Goal: Information Seeking & Learning: Check status

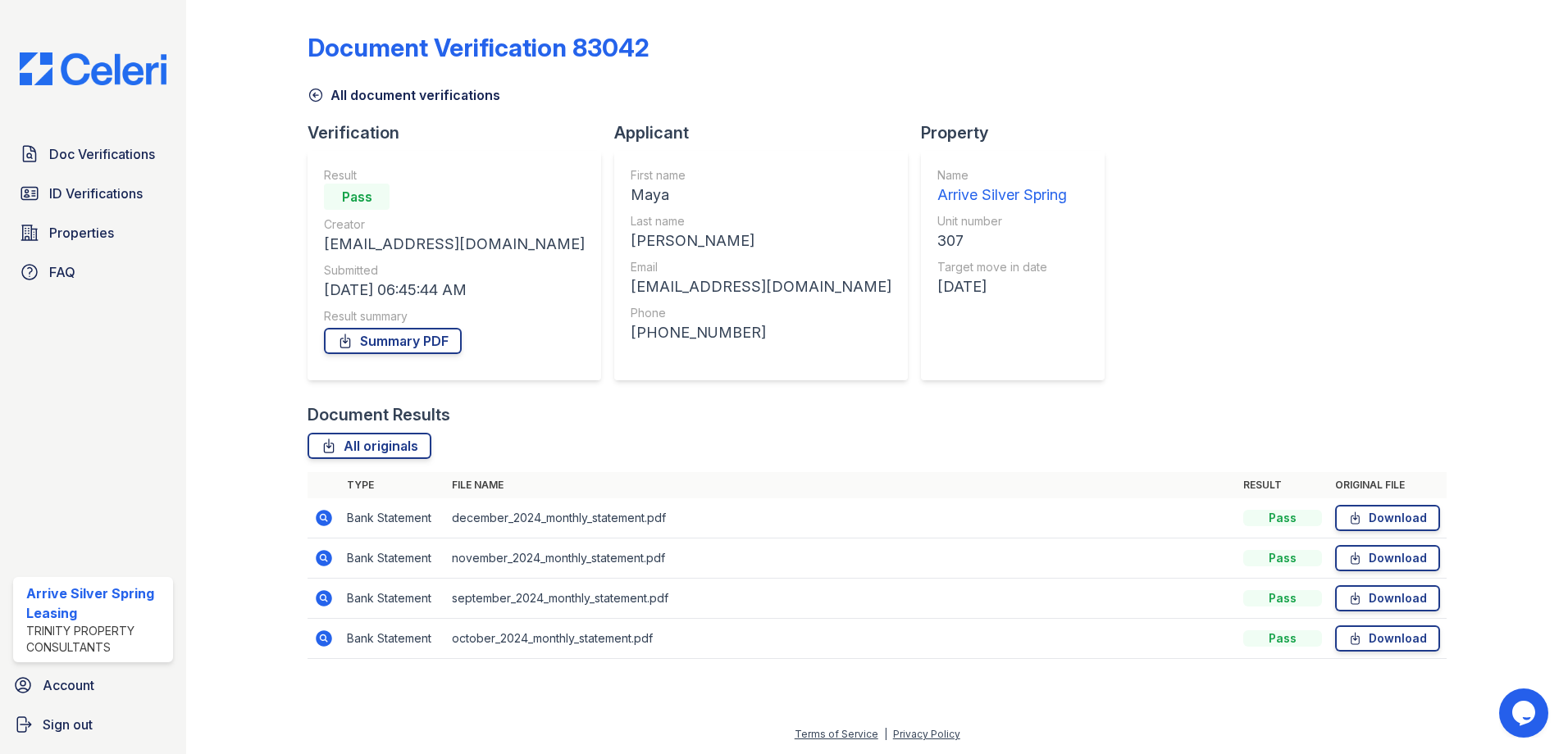
click at [98, 74] on img at bounding box center [93, 69] width 173 height 32
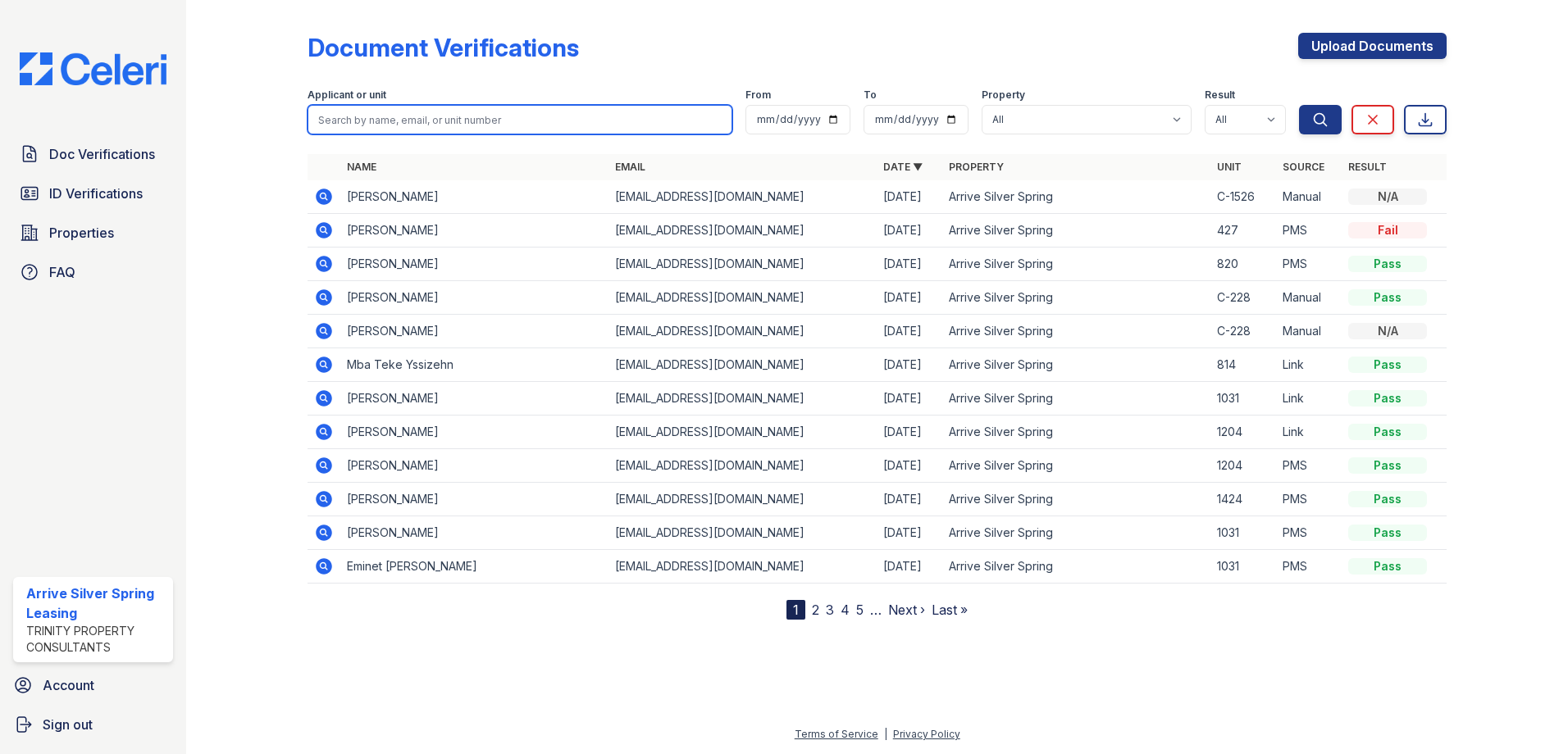
click at [501, 120] on input "search" at bounding box center [519, 119] width 424 height 30
type input "Watson"
click at [1299, 105] on button "Search" at bounding box center [1320, 119] width 43 height 30
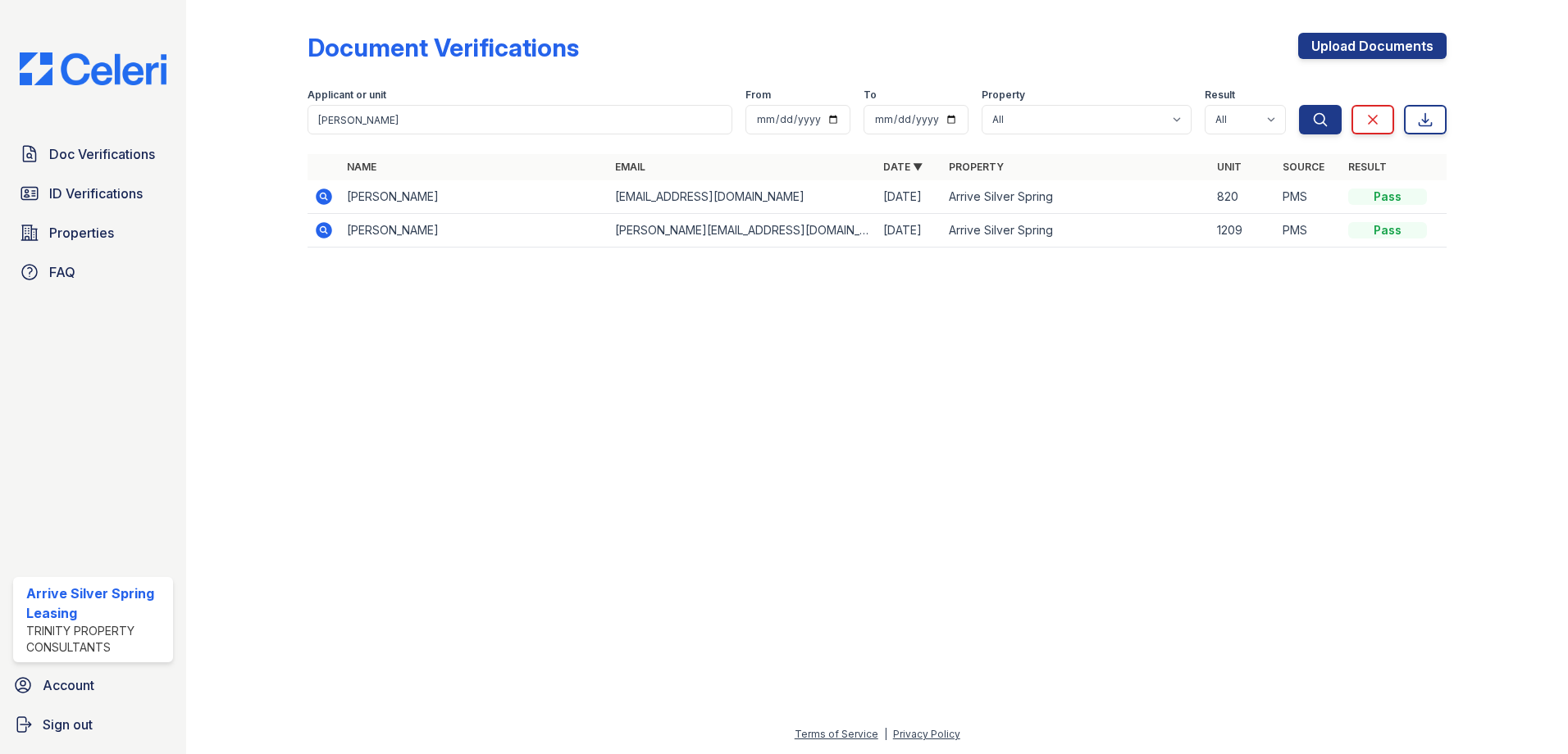
click at [314, 192] on td at bounding box center [323, 196] width 32 height 33
click at [329, 191] on icon at bounding box center [323, 196] width 16 height 16
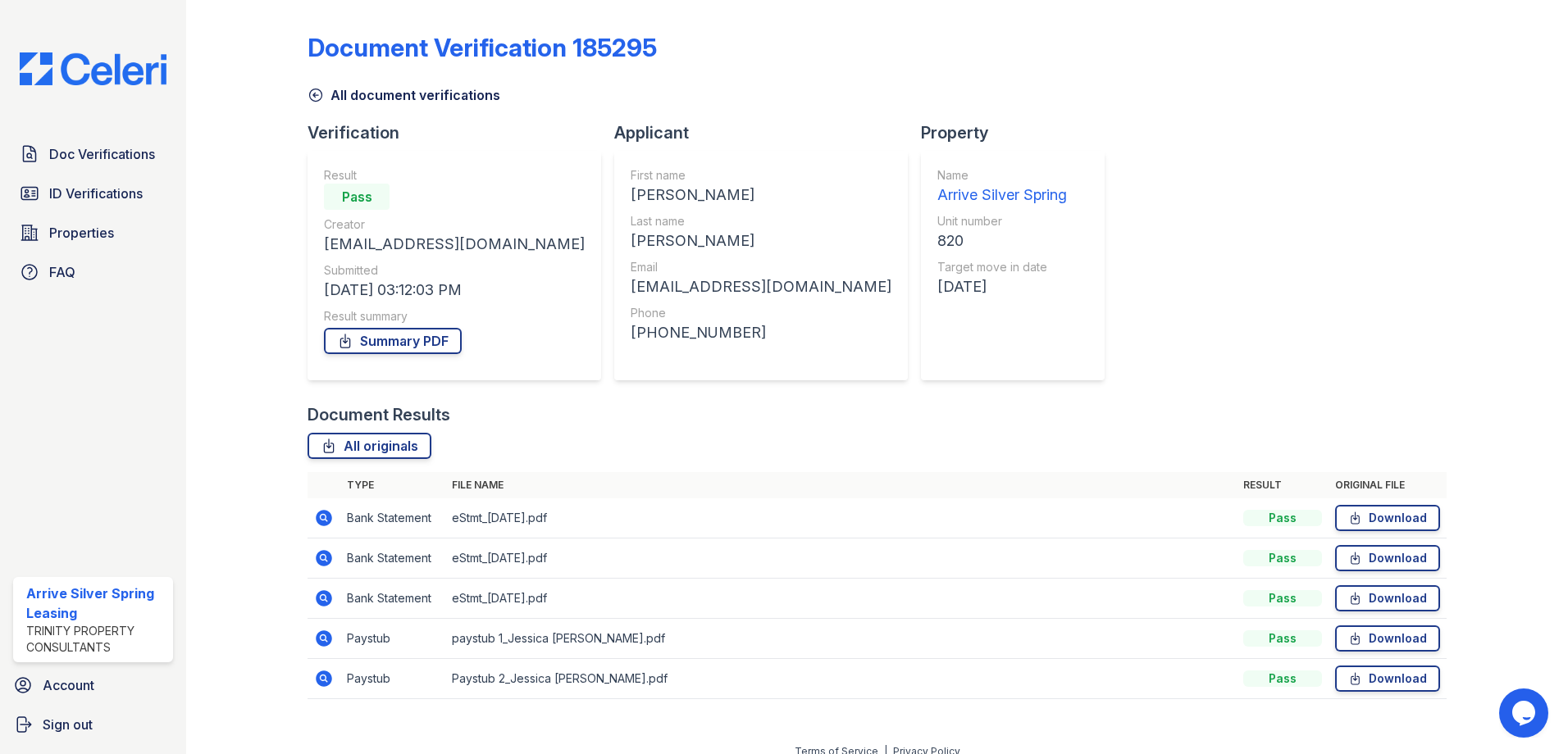
click at [329, 641] on icon at bounding box center [323, 638] width 16 height 16
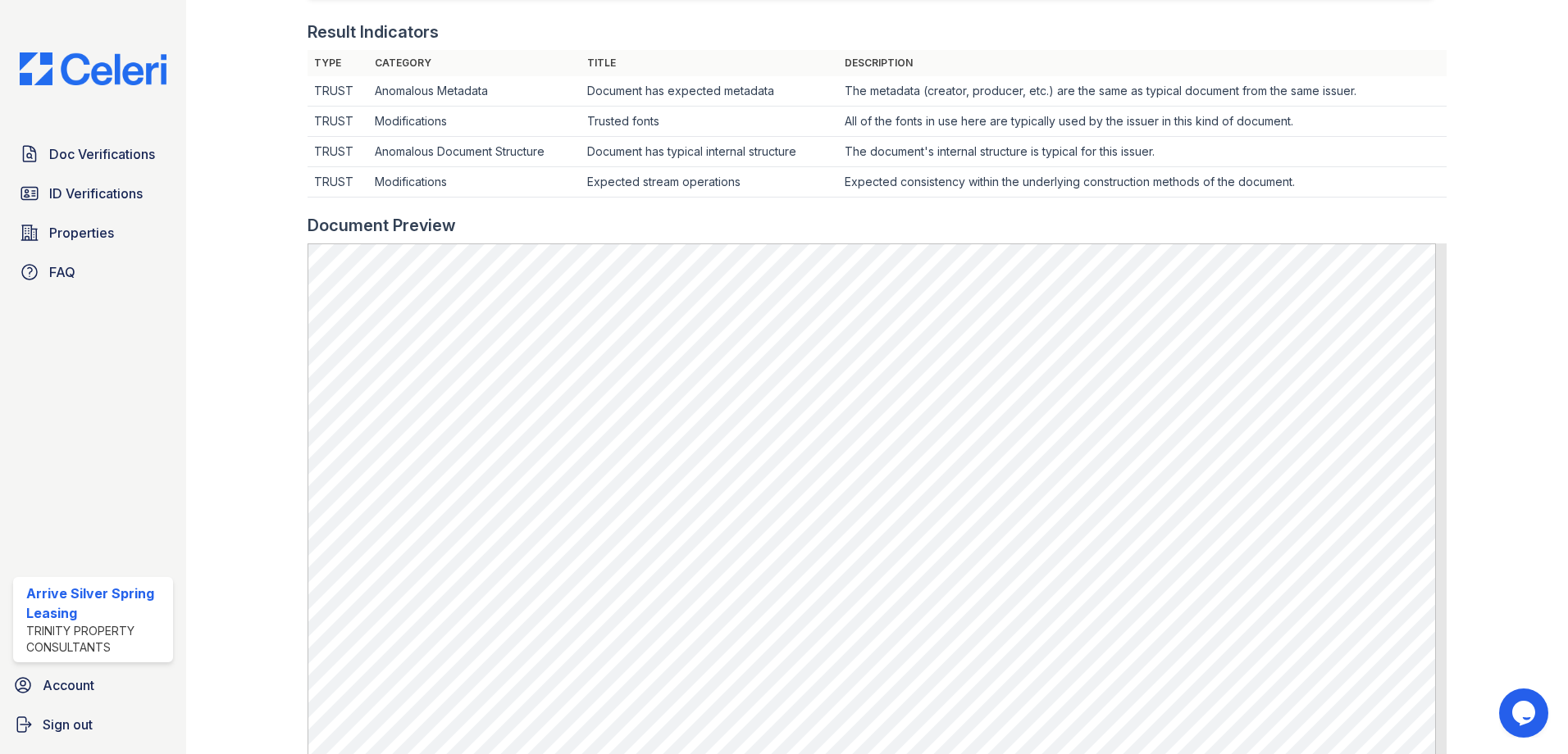
scroll to position [492, 0]
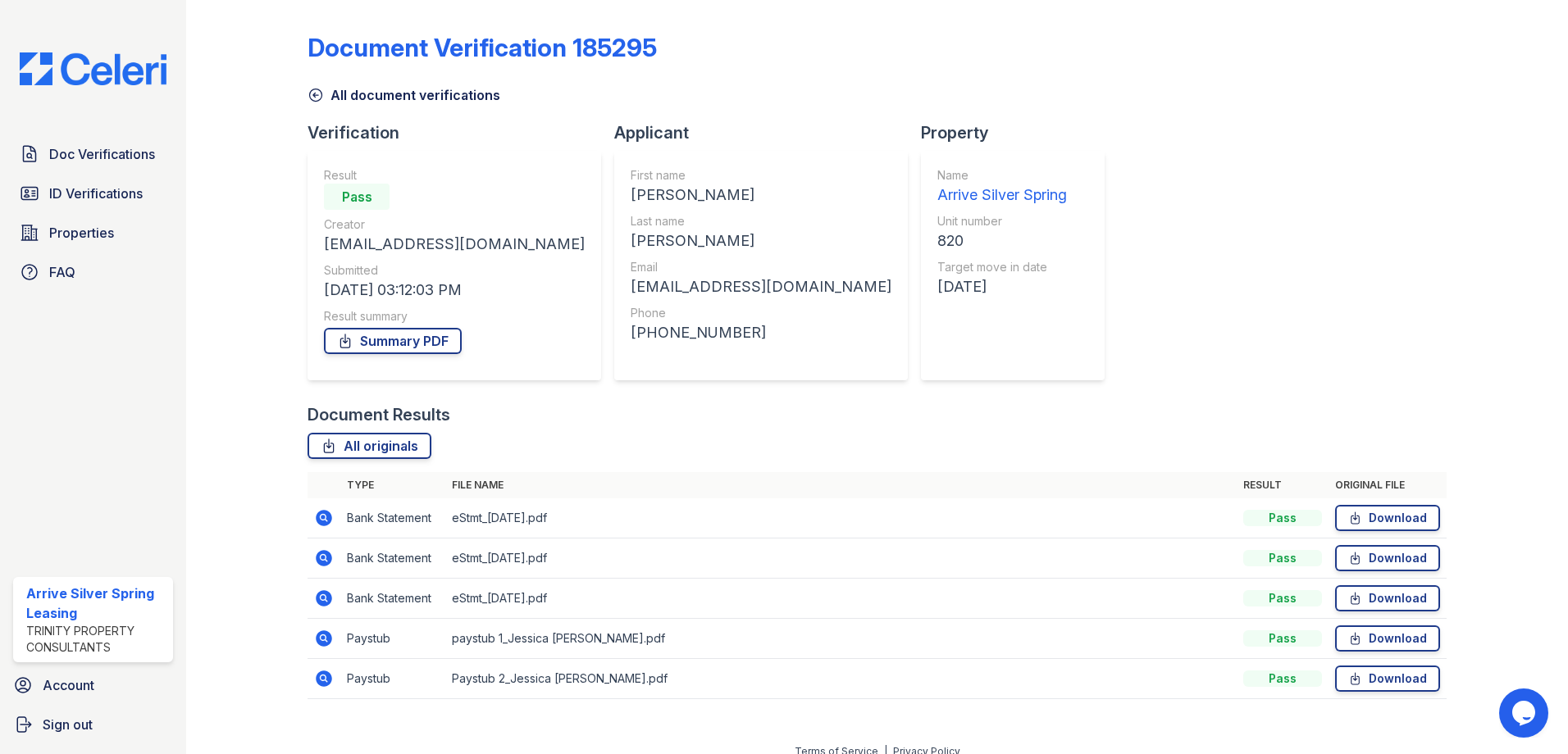
click at [322, 682] on icon at bounding box center [323, 678] width 16 height 16
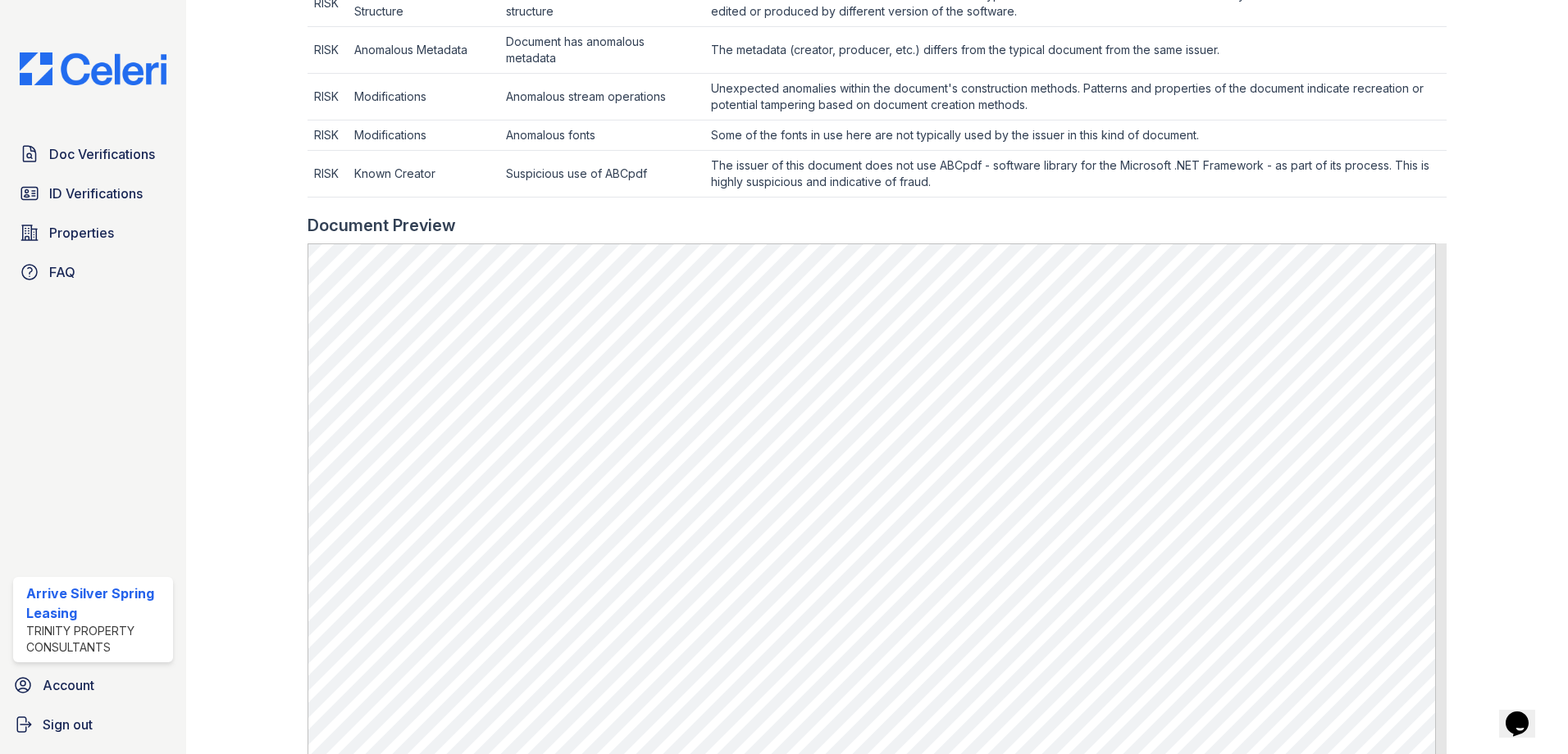
scroll to position [656, 0]
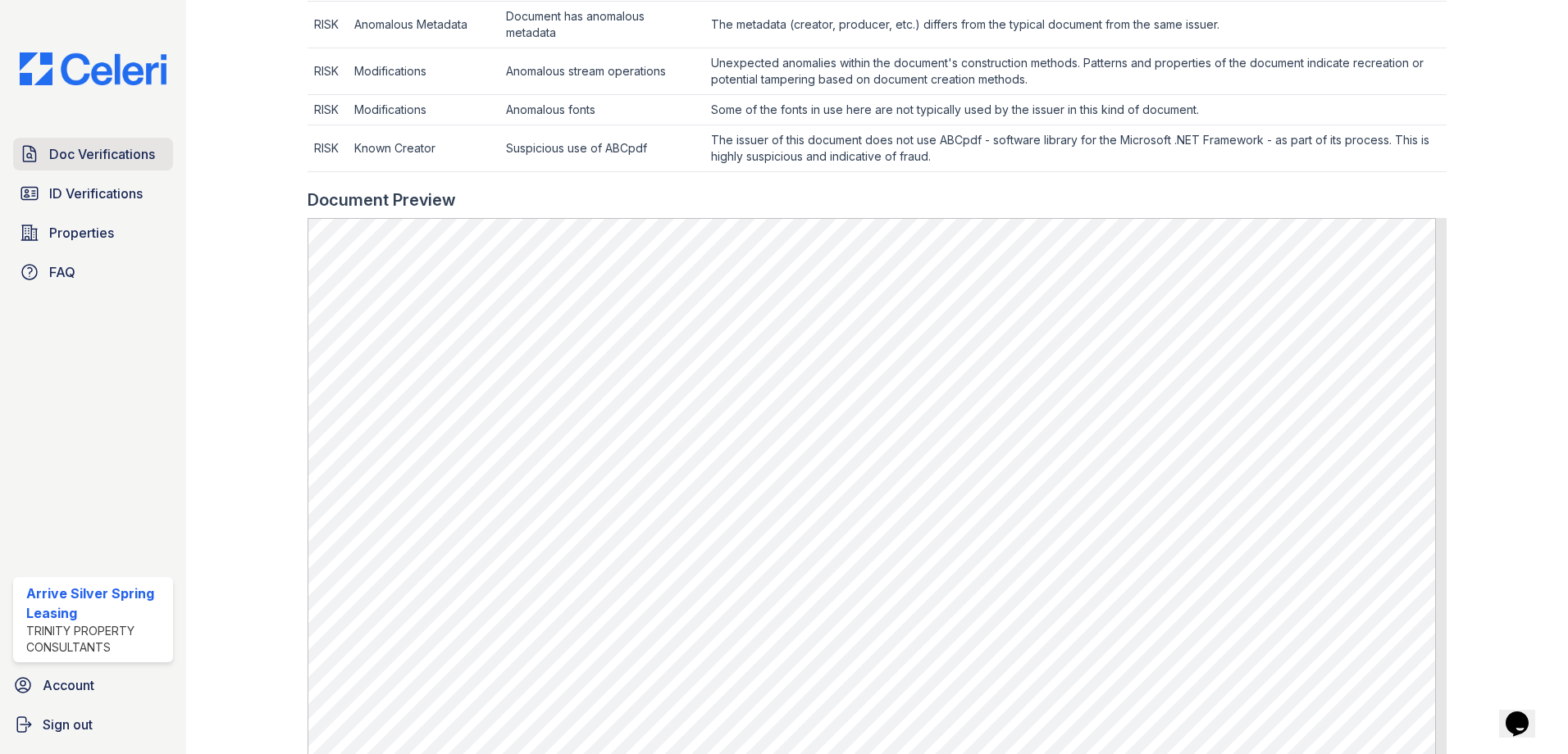
click at [124, 155] on span "Doc Verifications" at bounding box center [102, 153] width 106 height 20
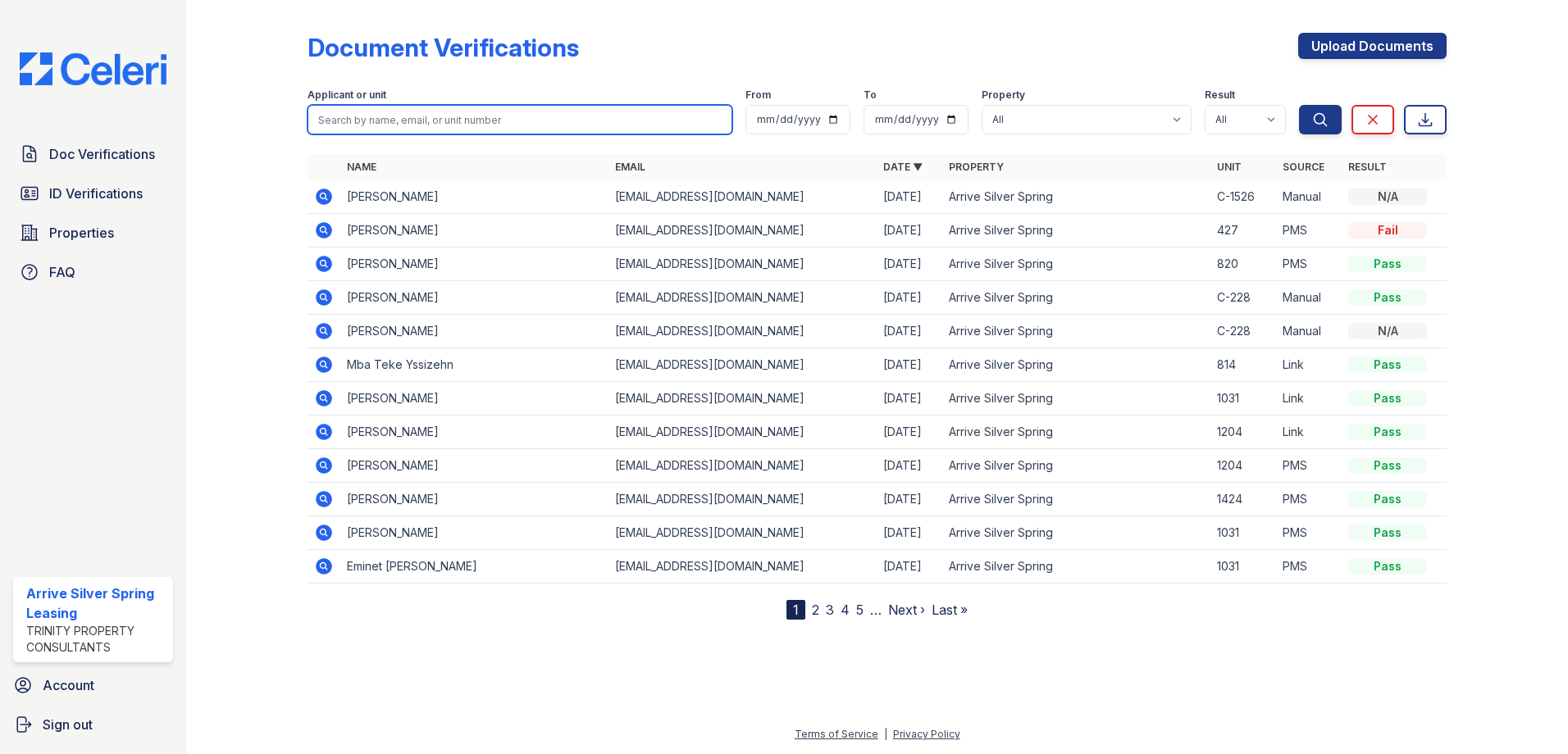
click at [377, 119] on input "search" at bounding box center [519, 119] width 424 height 30
type input "watson"
click at [1299, 105] on button "Search" at bounding box center [1320, 119] width 43 height 30
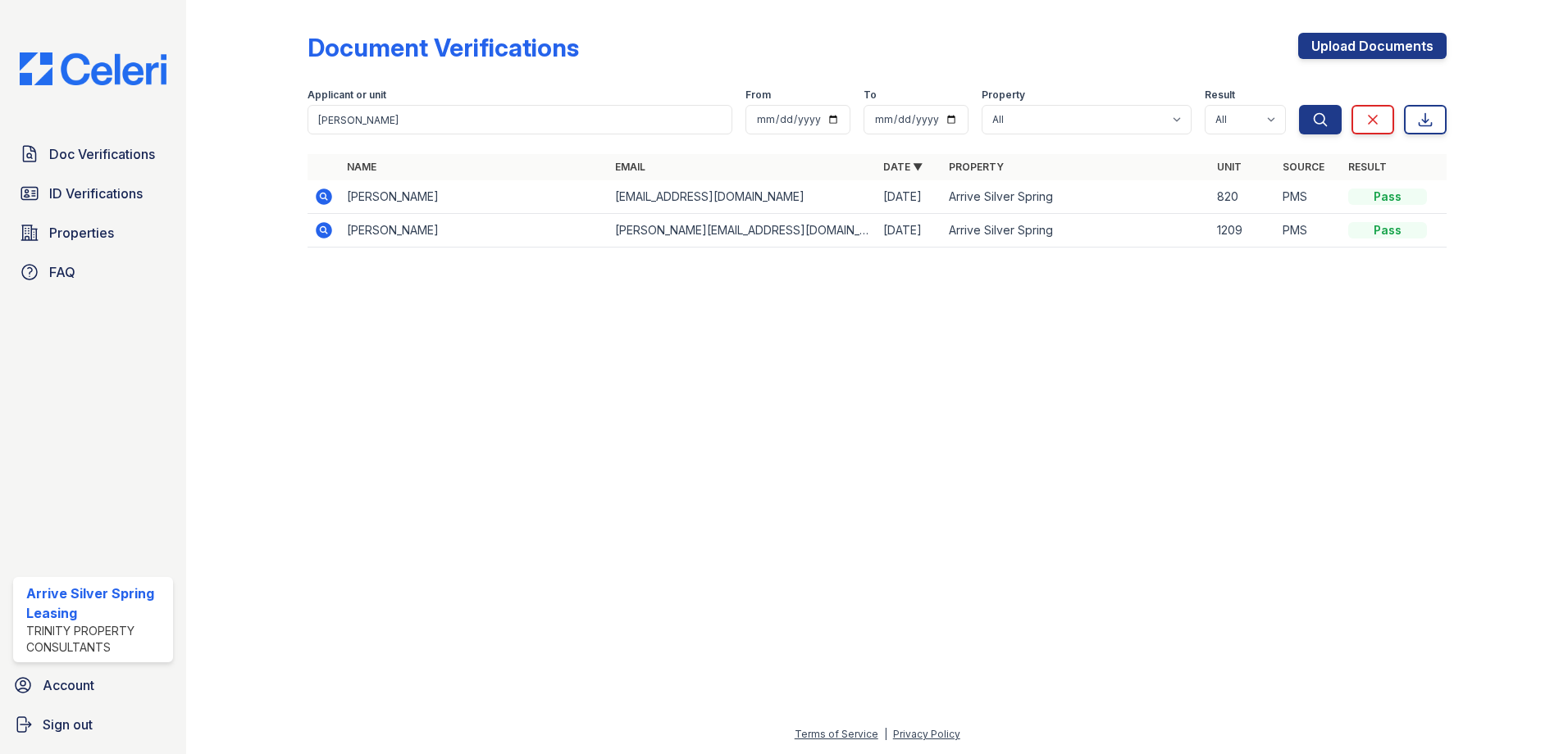
click at [331, 194] on icon at bounding box center [323, 196] width 16 height 16
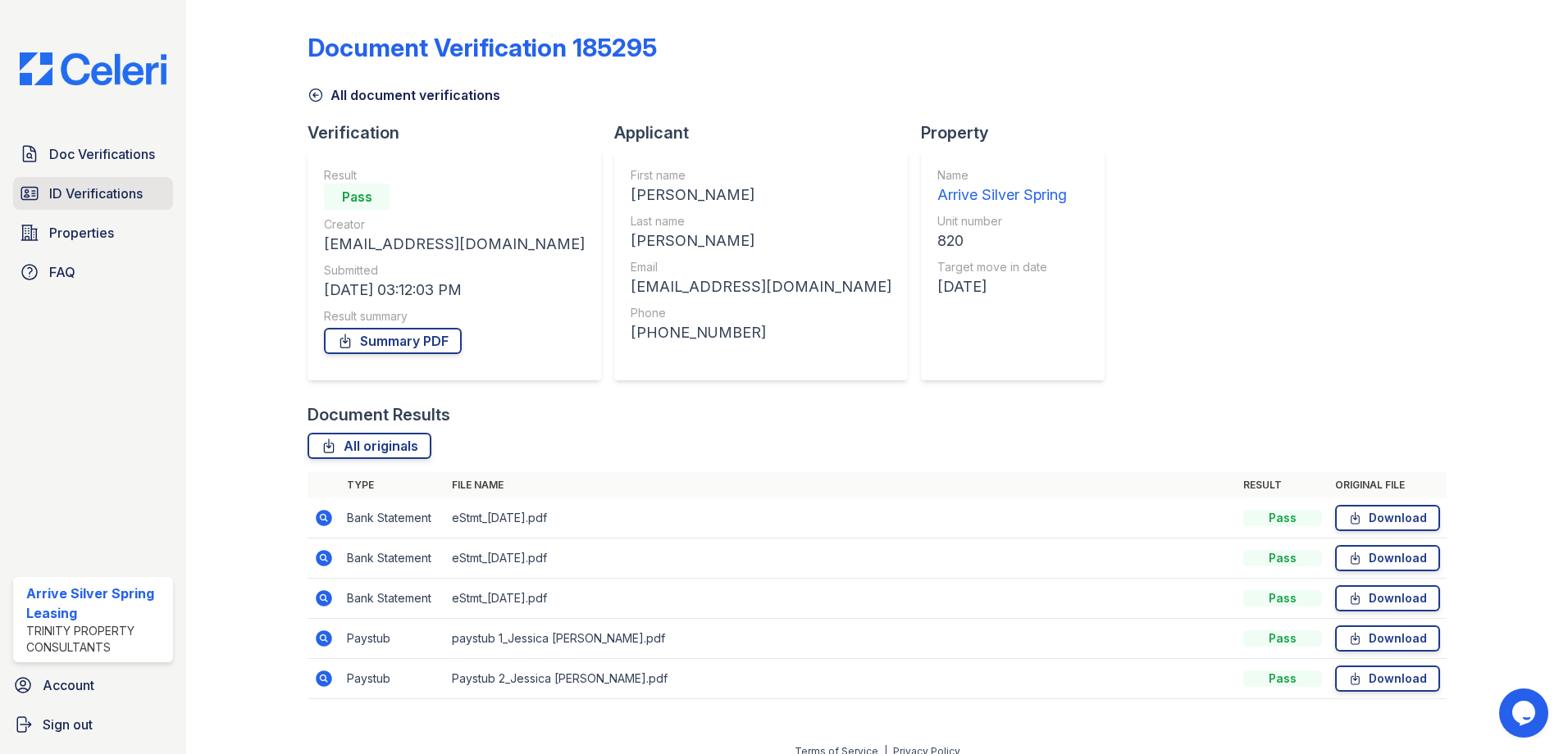
click at [88, 196] on span "ID Verifications" at bounding box center [96, 194] width 93 height 20
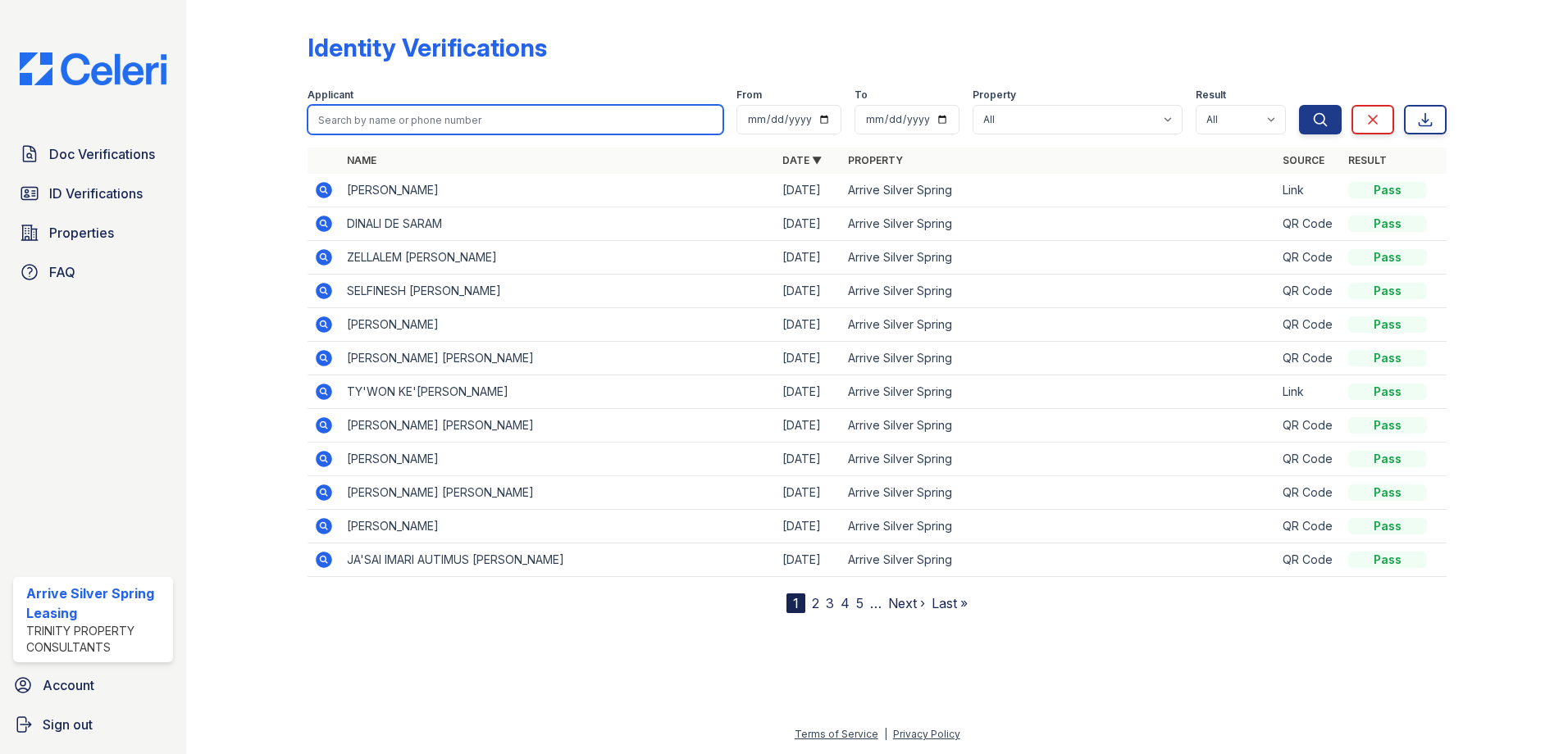
click at [439, 115] on input "search" at bounding box center [515, 119] width 416 height 30
type input "Jessica"
click at [1299, 105] on button "Search" at bounding box center [1320, 119] width 43 height 30
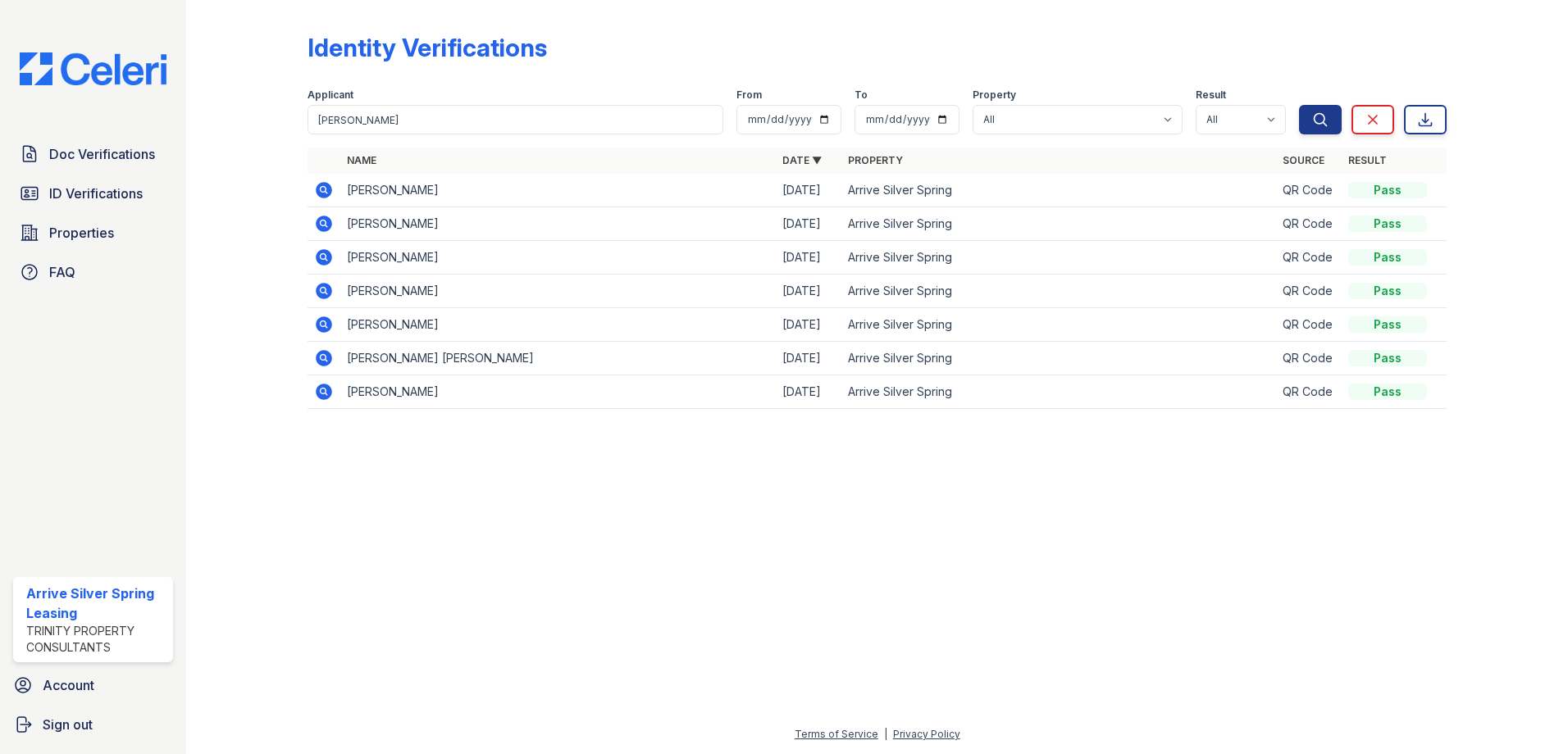
click at [327, 183] on icon at bounding box center [323, 190] width 20 height 20
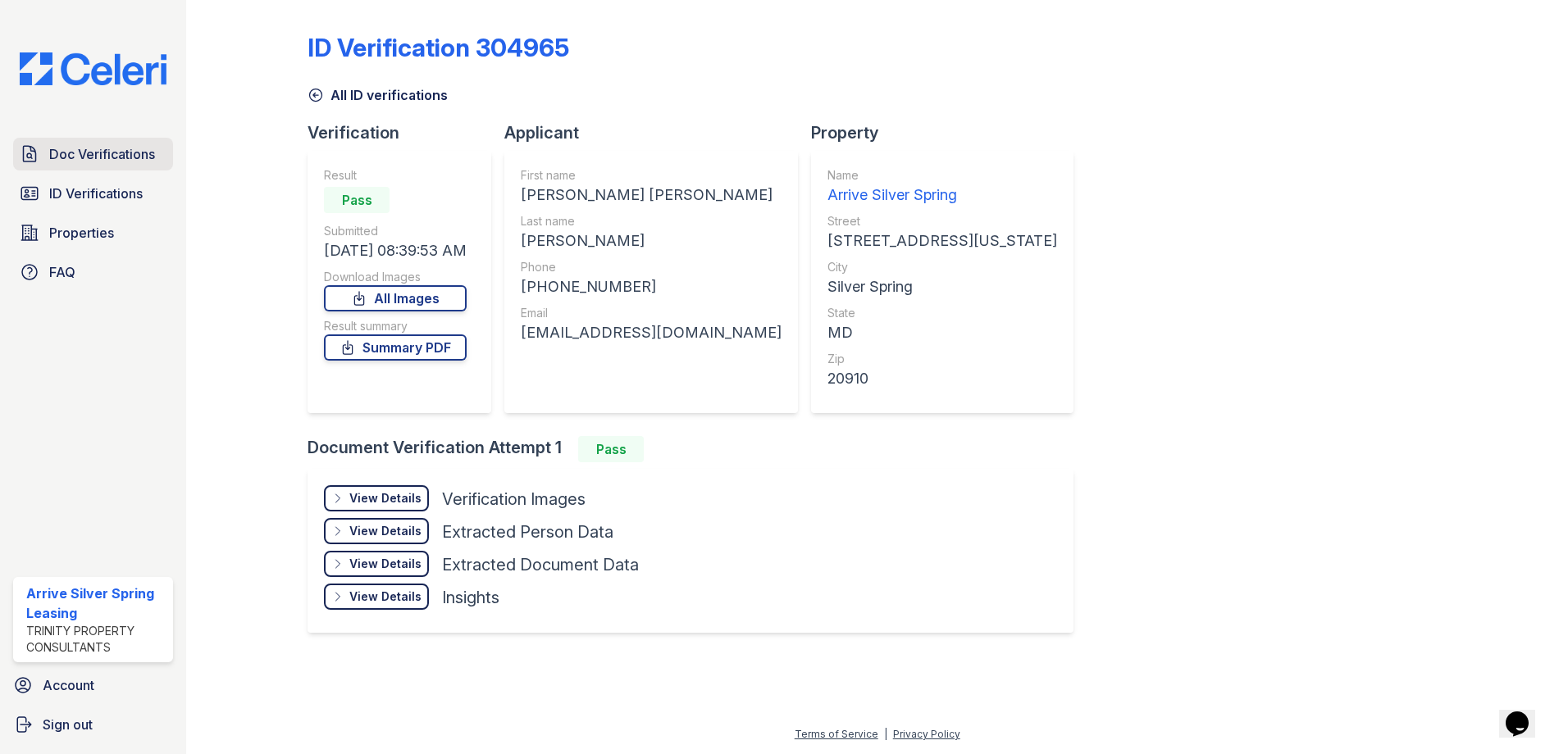
click at [135, 154] on span "Doc Verifications" at bounding box center [102, 153] width 106 height 20
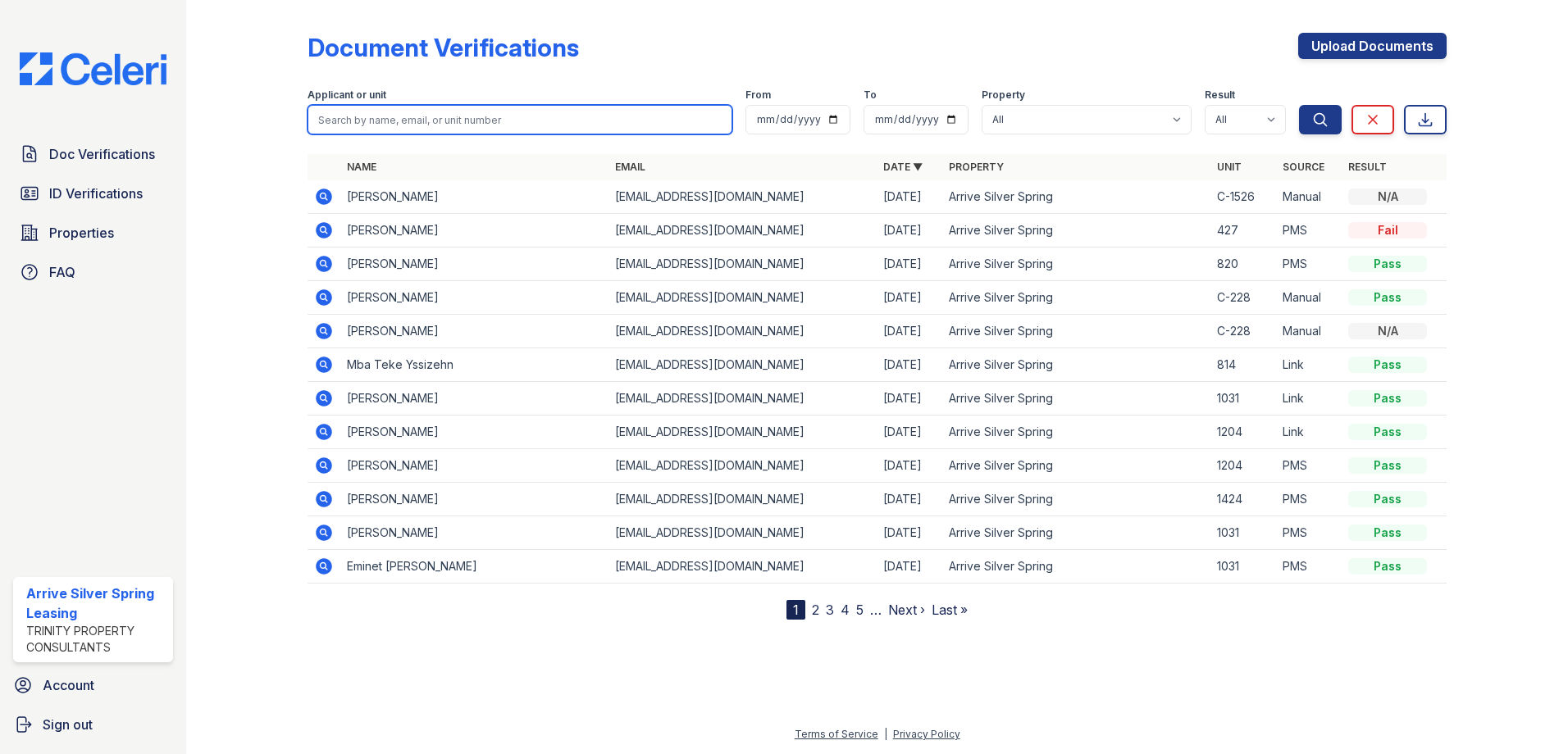
click at [459, 126] on input "search" at bounding box center [519, 119] width 424 height 30
type input "[PERSON_NAME]"
click at [1299, 105] on button "Search" at bounding box center [1320, 119] width 43 height 30
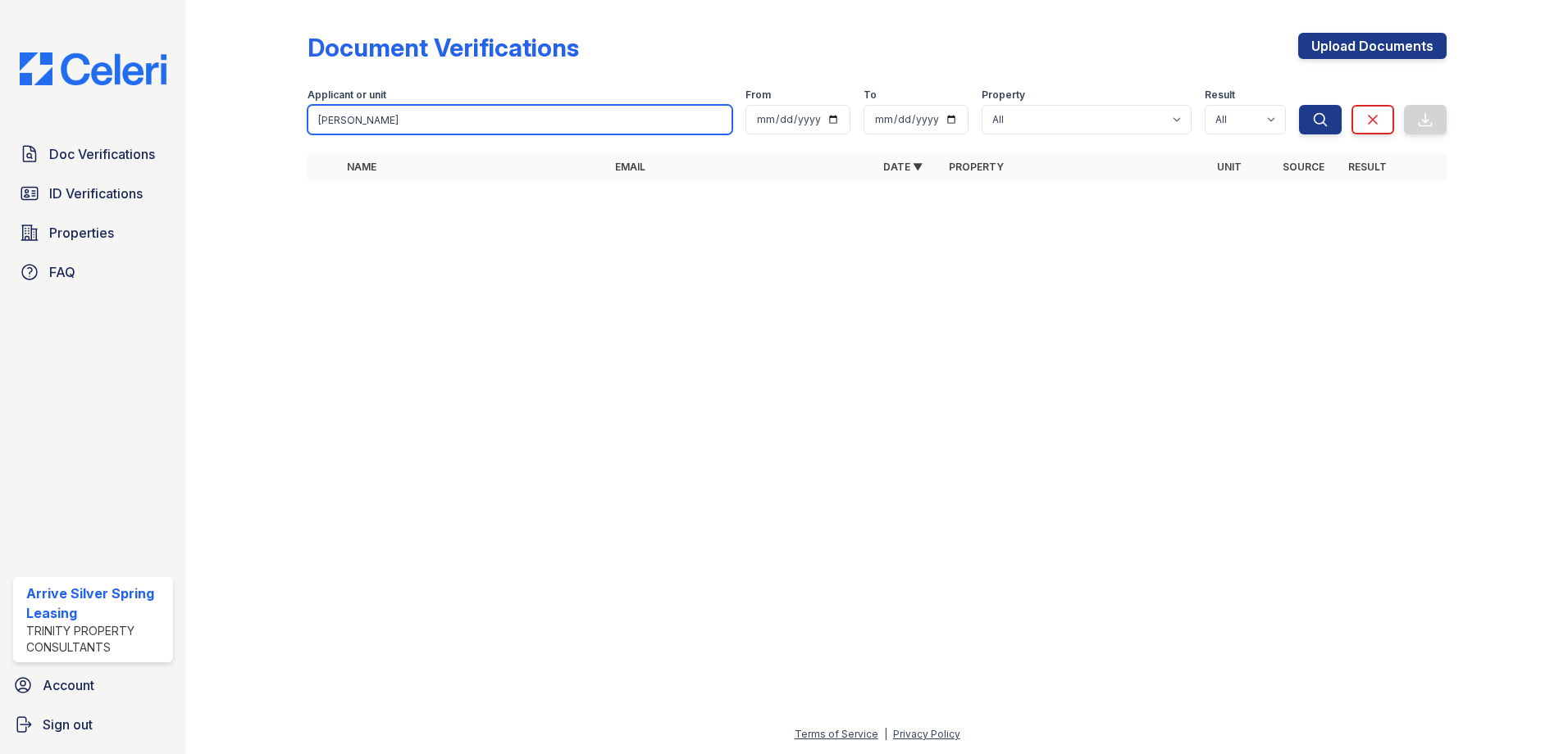
click at [439, 117] on input "[PERSON_NAME]" at bounding box center [519, 119] width 424 height 30
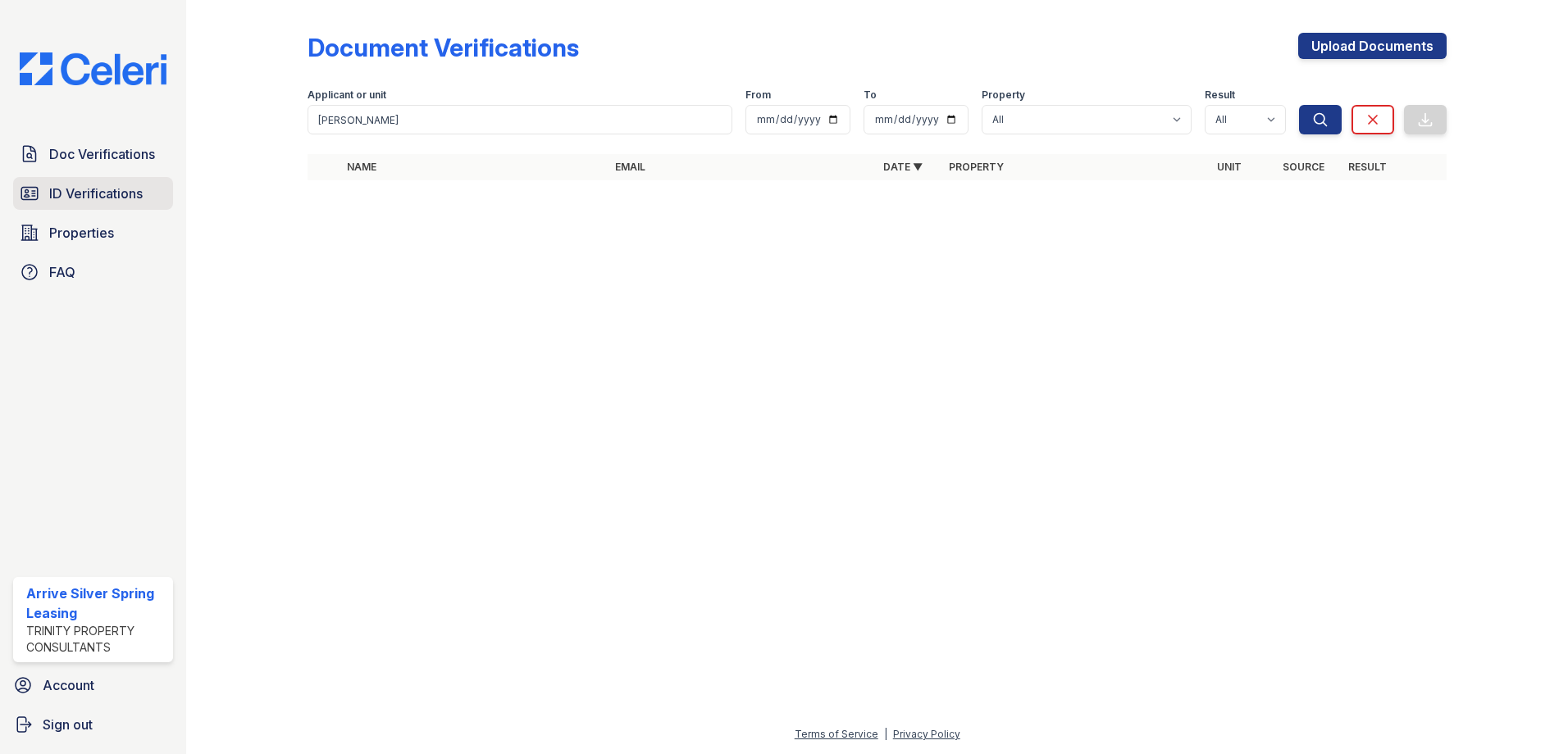
click at [90, 191] on span "ID Verifications" at bounding box center [96, 194] width 93 height 20
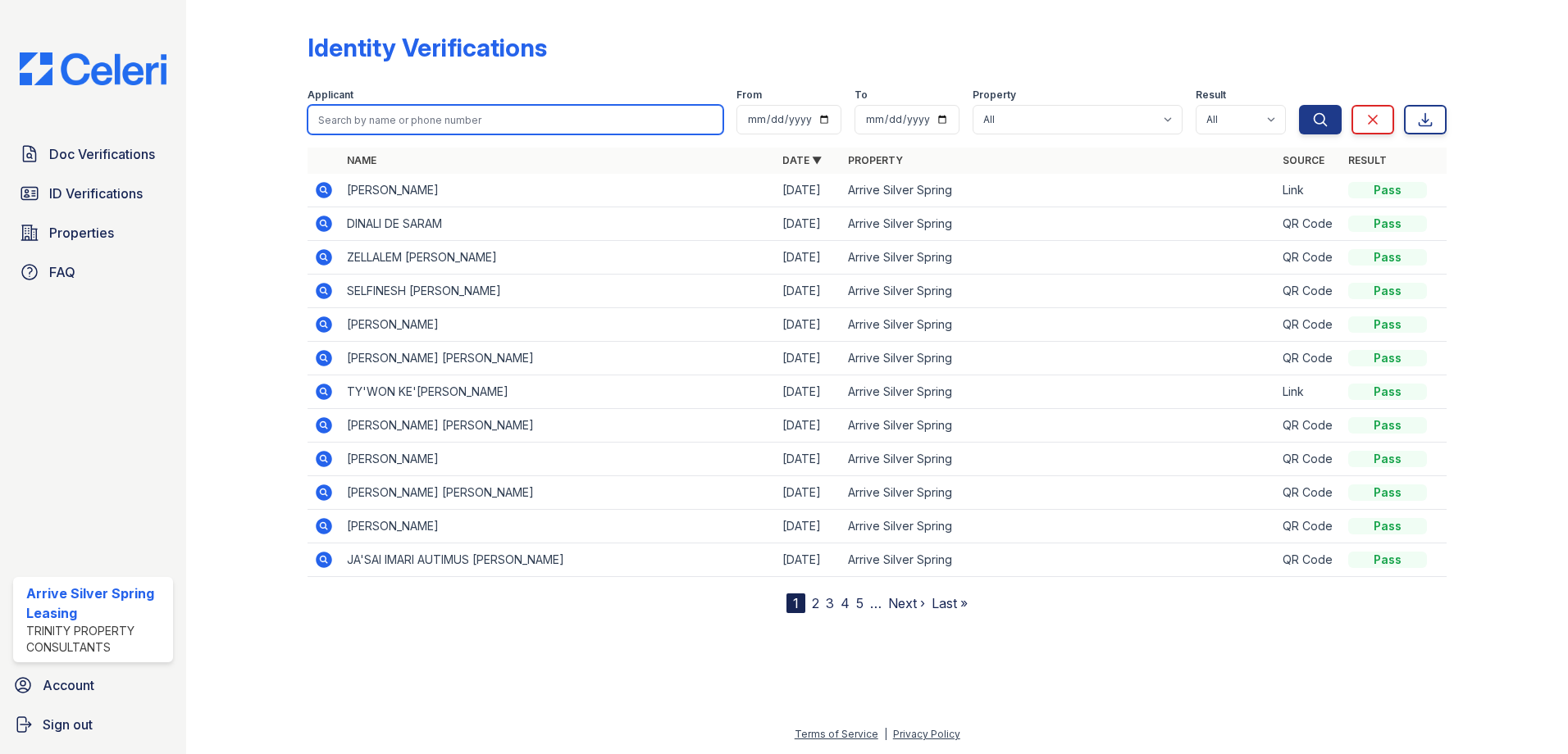
click at [443, 119] on input "search" at bounding box center [515, 119] width 416 height 30
type input "[PERSON_NAME]"
click at [1299, 105] on button "Search" at bounding box center [1320, 119] width 43 height 30
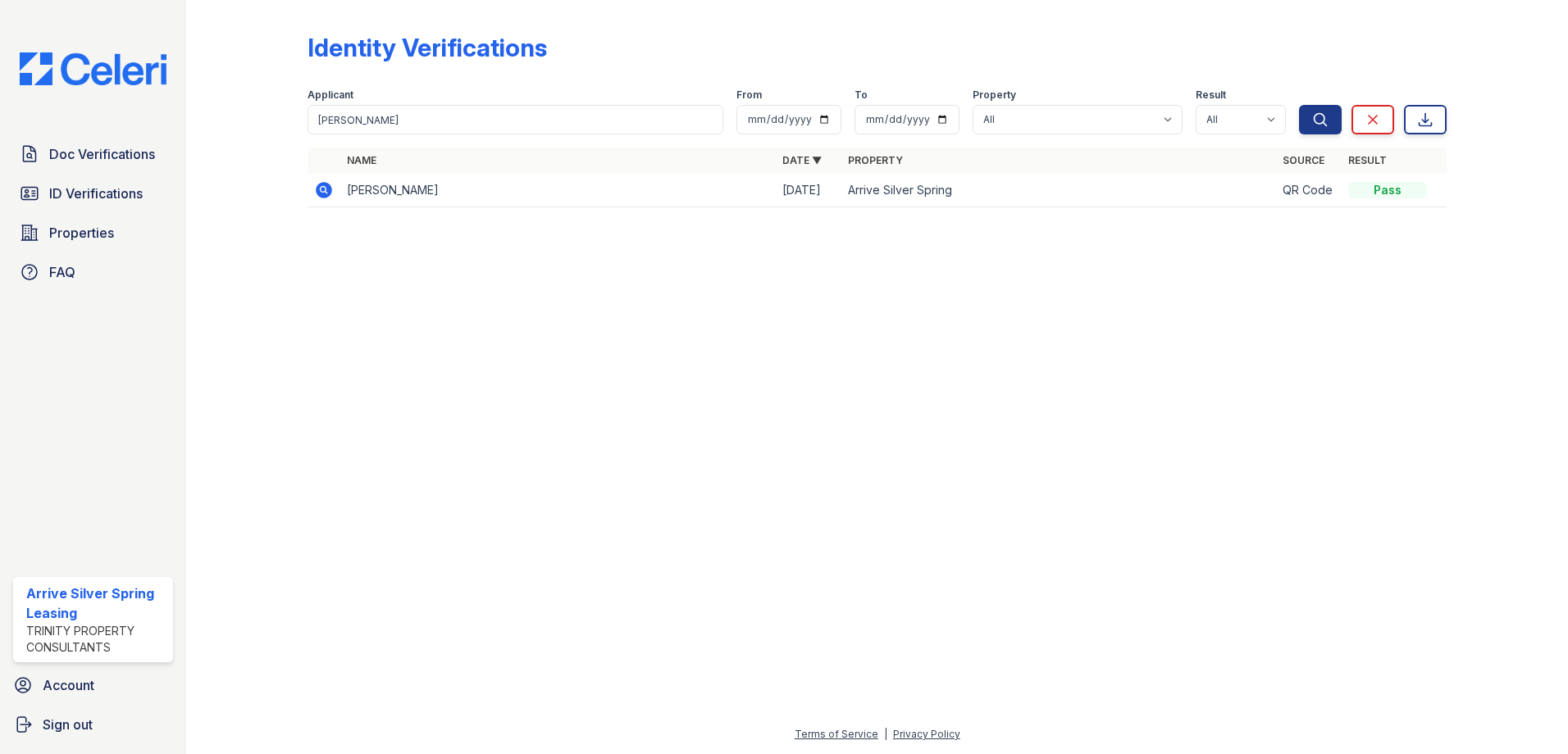
drag, startPoint x: 347, startPoint y: 189, endPoint x: 499, endPoint y: 193, distance: 152.1
click at [499, 193] on td "[PERSON_NAME]" at bounding box center [558, 190] width 435 height 33
drag, startPoint x: 499, startPoint y: 193, endPoint x: 470, endPoint y: 190, distance: 29.2
copy td "[PERSON_NAME]"
click at [105, 144] on span "Doc Verifications" at bounding box center [102, 153] width 106 height 20
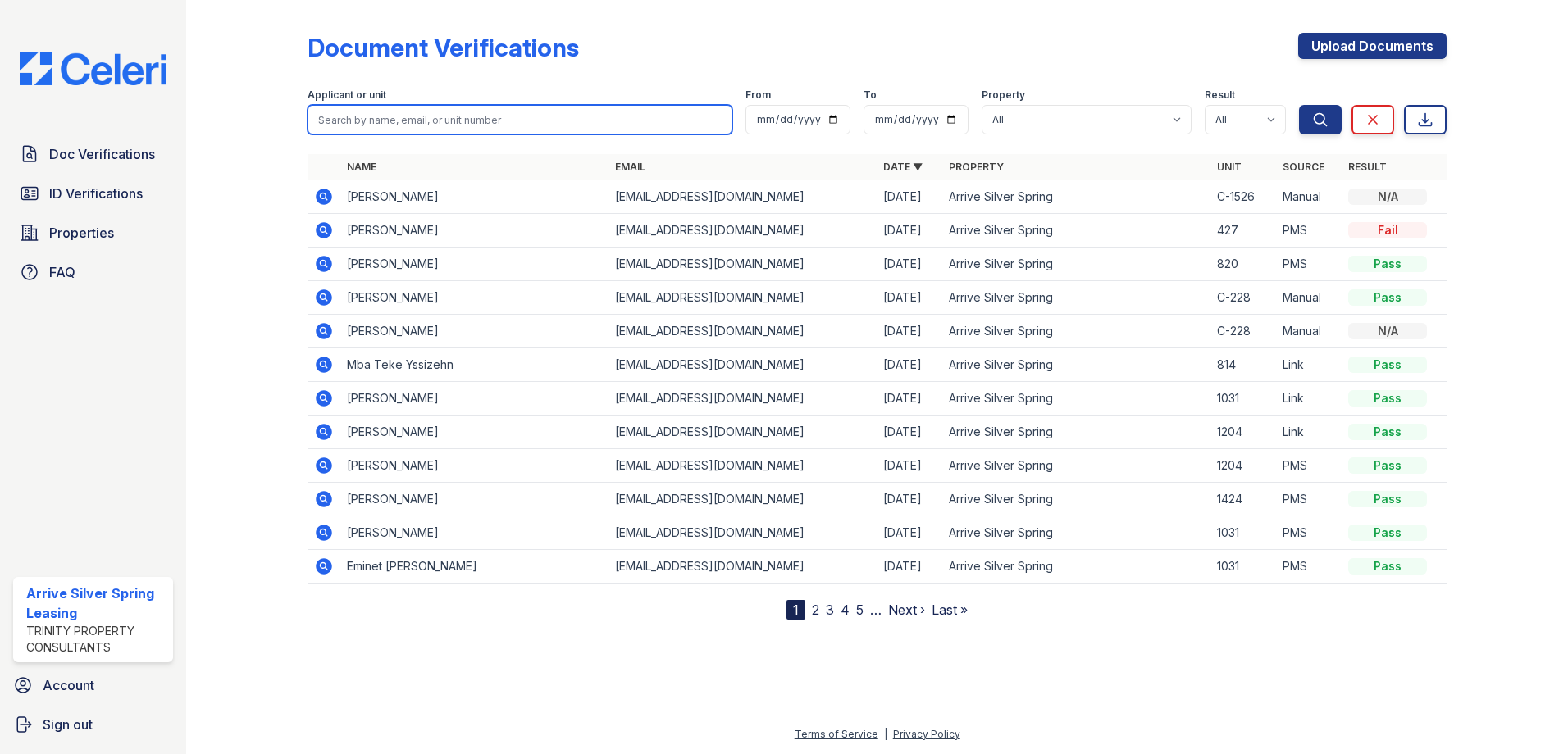
click at [350, 121] on input "search" at bounding box center [519, 119] width 424 height 30
paste input "[PERSON_NAME]"
type input "[PERSON_NAME]"
click at [1299, 105] on button "Search" at bounding box center [1320, 119] width 43 height 30
